Goal: Information Seeking & Learning: Check status

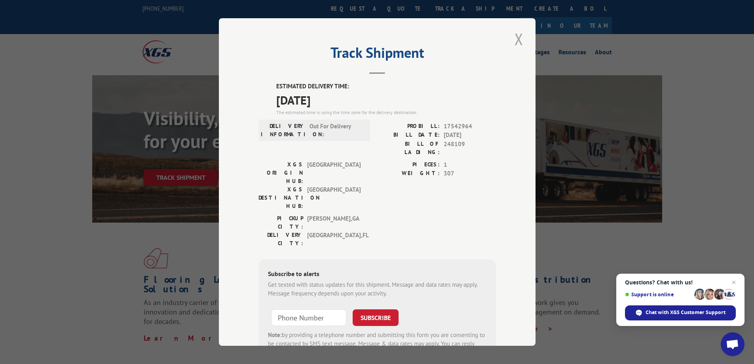
click at [516, 40] on button "Close modal" at bounding box center [518, 39] width 13 height 22
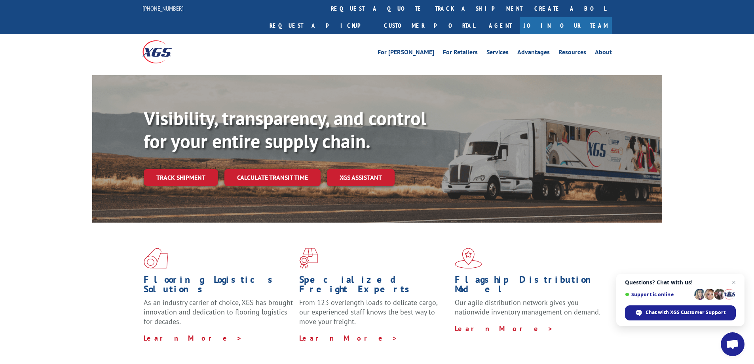
click at [179, 169] on link "Track shipment" at bounding box center [181, 177] width 74 height 17
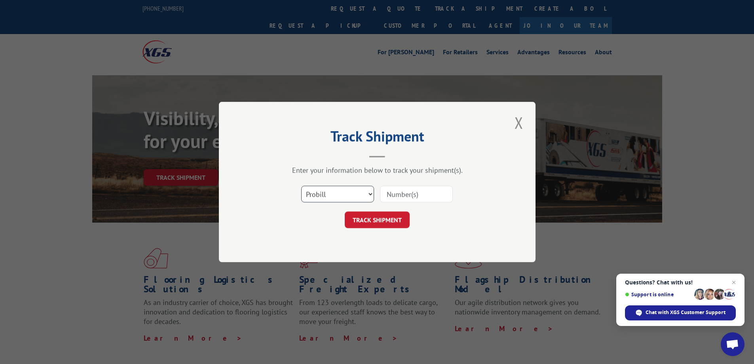
click at [321, 197] on select "Select category... Probill BOL PO" at bounding box center [337, 194] width 73 height 17
select select "po"
click at [301, 186] on select "Select category... Probill BOL PO" at bounding box center [337, 194] width 73 height 17
click at [406, 194] on input at bounding box center [416, 194] width 73 height 17
type input "vc004972"
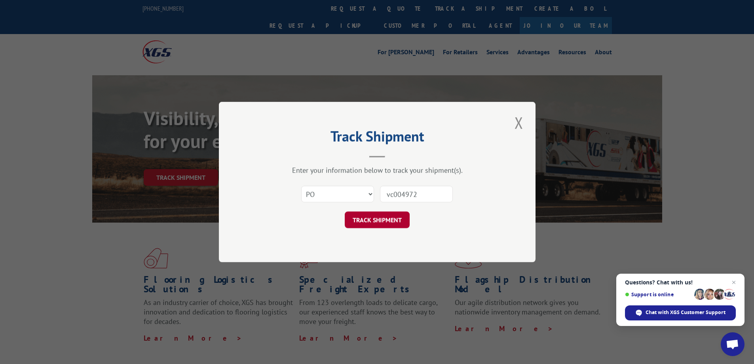
click at [386, 218] on button "TRACK SHIPMENT" at bounding box center [377, 219] width 65 height 17
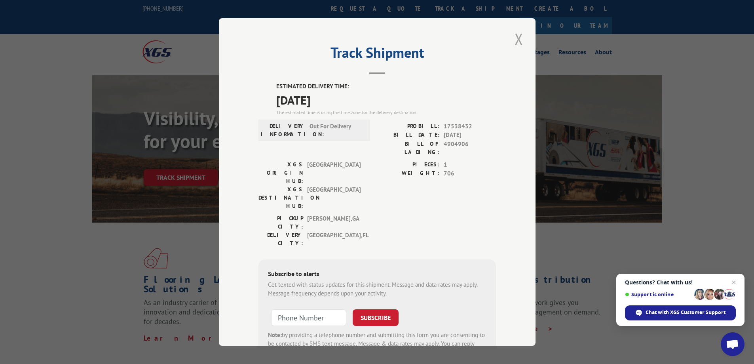
click at [516, 42] on button "Close modal" at bounding box center [518, 39] width 13 height 22
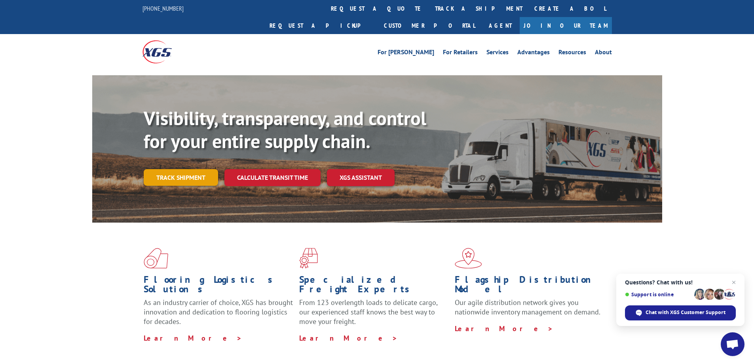
click at [201, 169] on link "Track shipment" at bounding box center [181, 177] width 74 height 17
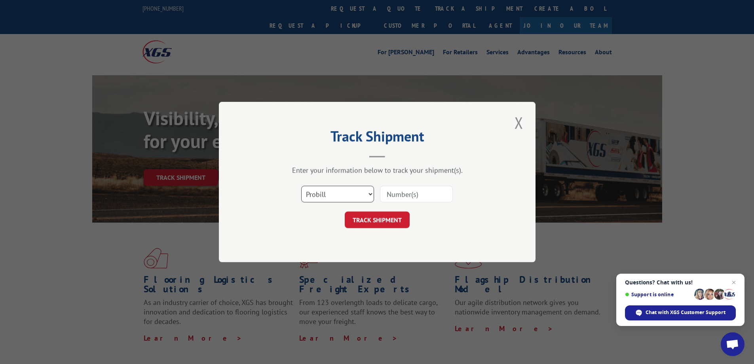
click at [328, 194] on select "Select category... Probill BOL PO" at bounding box center [337, 194] width 73 height 17
select select "po"
click at [301, 186] on select "Select category... Probill BOL PO" at bounding box center [337, 194] width 73 height 17
click at [400, 197] on input at bounding box center [416, 194] width 73 height 17
type input "vc004998"
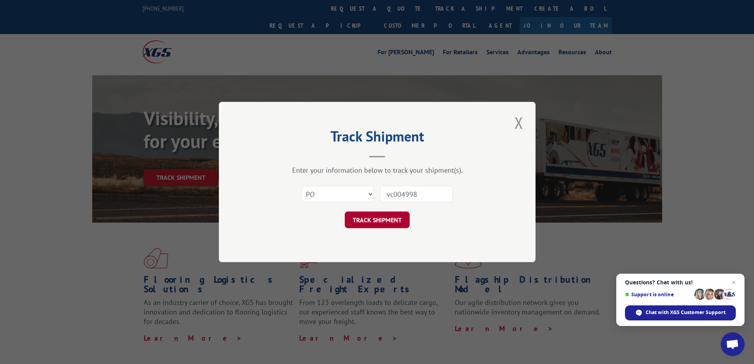
click at [383, 218] on button "TRACK SHIPMENT" at bounding box center [377, 219] width 65 height 17
